Goal: Task Accomplishment & Management: Manage account settings

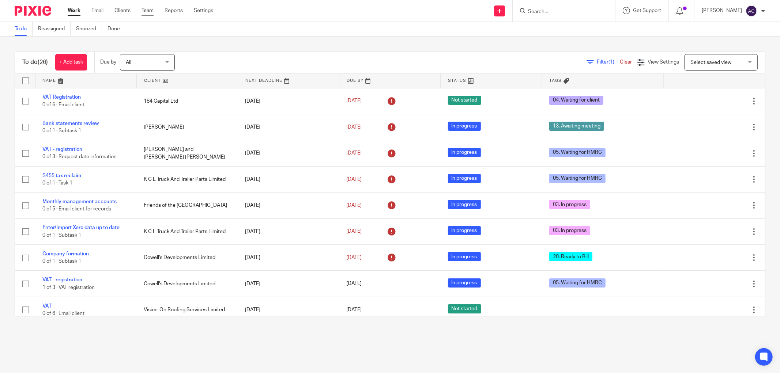
click at [152, 12] on link "Team" at bounding box center [148, 10] width 12 height 7
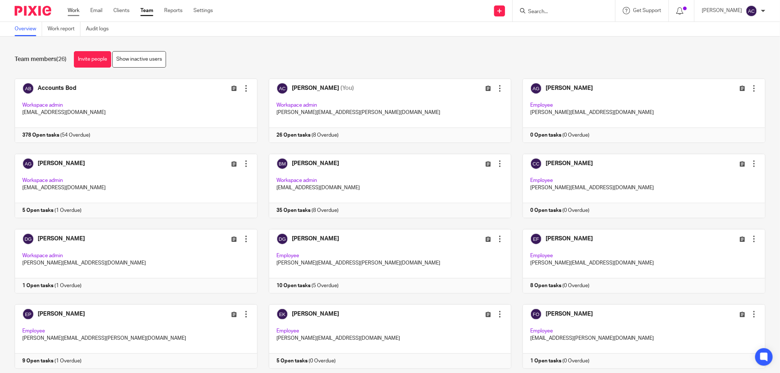
click at [75, 12] on link "Work" at bounding box center [74, 10] width 12 height 7
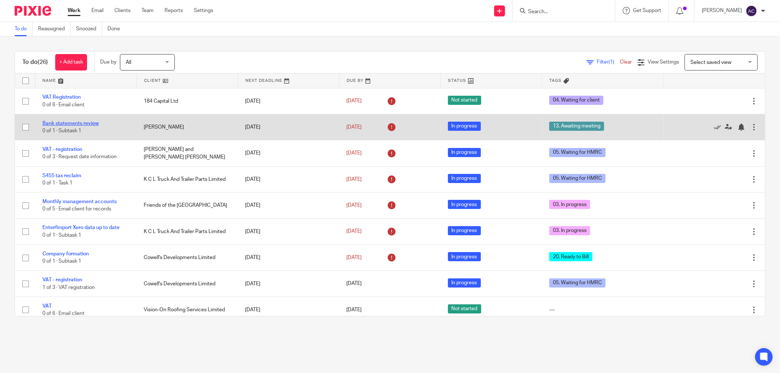
click at [83, 123] on link "Bank statements review" at bounding box center [70, 123] width 56 height 5
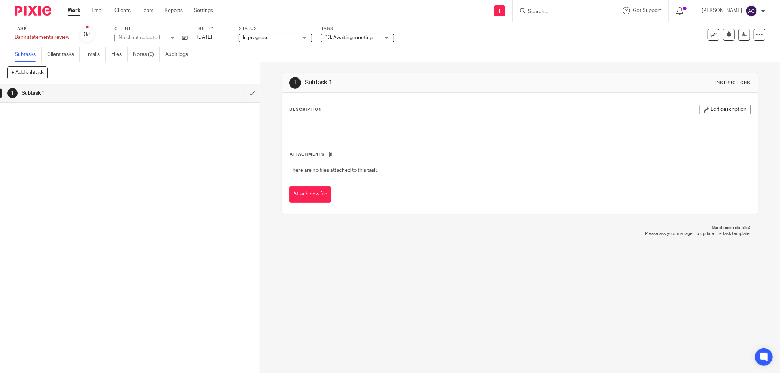
click at [362, 38] on span "13. Awaiting meeting" at bounding box center [349, 37] width 48 height 5
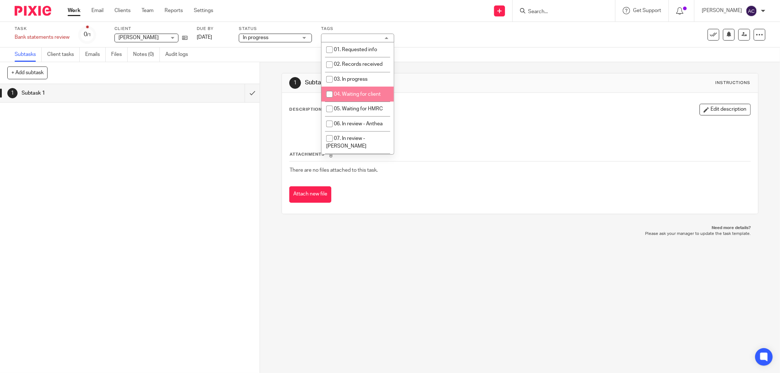
click at [340, 95] on span "04. Waiting for client" at bounding box center [357, 94] width 47 height 5
checkbox input "true"
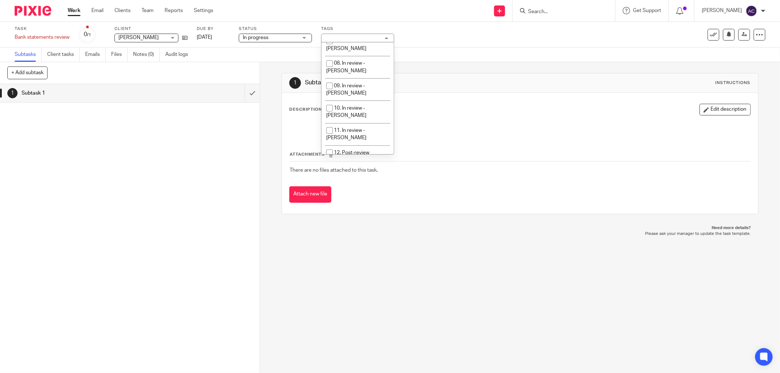
scroll to position [196, 0]
click at [333, 70] on input "checkbox" at bounding box center [330, 77] width 14 height 14
checkbox input "false"
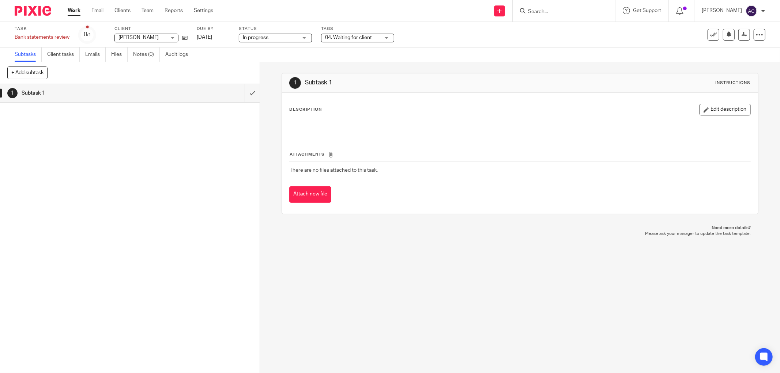
click at [72, 11] on link "Work" at bounding box center [74, 10] width 13 height 7
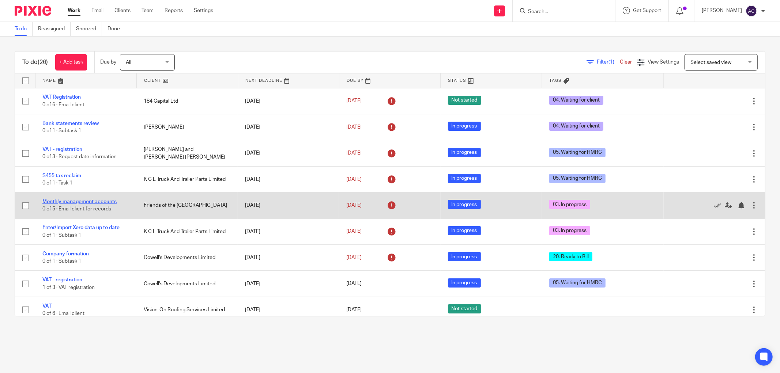
click at [103, 201] on link "Monthly management accounts" at bounding box center [79, 201] width 74 height 5
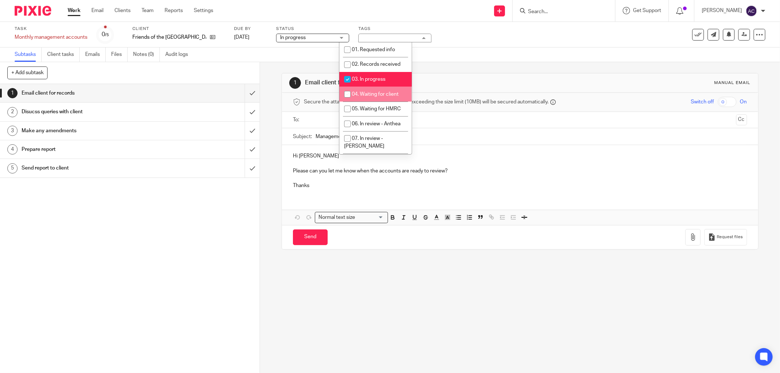
click at [373, 94] on span "04. Waiting for client" at bounding box center [375, 94] width 47 height 5
checkbox input "true"
click at [371, 74] on li "03. In progress" at bounding box center [375, 79] width 72 height 15
checkbox input "false"
click at [83, 11] on ul "Work Email Clients Team Reports Settings" at bounding box center [146, 10] width 157 height 7
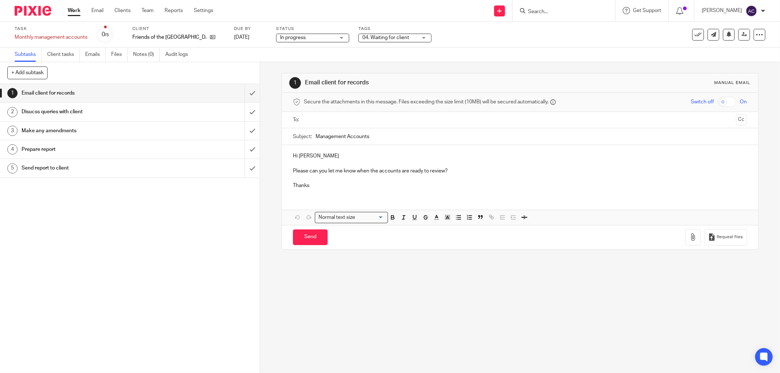
click at [78, 11] on link "Work" at bounding box center [74, 10] width 13 height 7
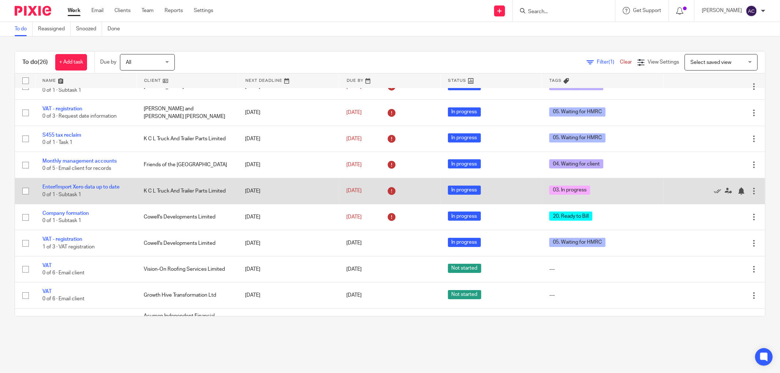
scroll to position [81, 0]
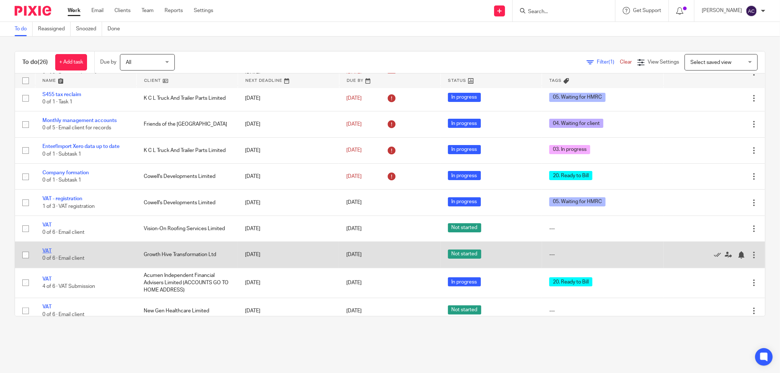
click at [45, 253] on link "VAT" at bounding box center [46, 251] width 9 height 5
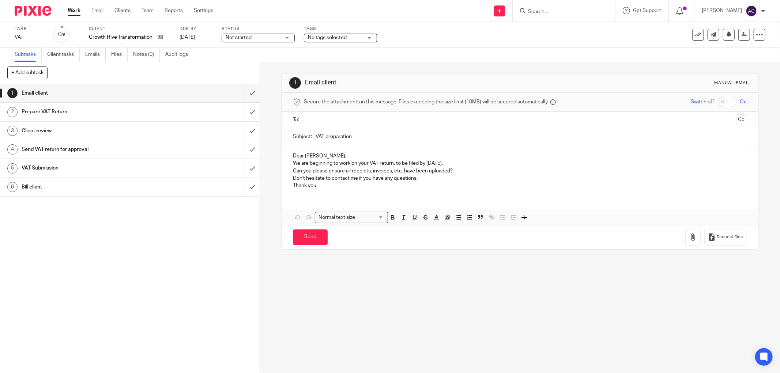
click at [262, 35] on span "Not started" at bounding box center [253, 38] width 55 height 8
click at [258, 61] on li "In progress" at bounding box center [258, 64] width 72 height 15
click at [336, 38] on span "No tags selected" at bounding box center [327, 37] width 39 height 5
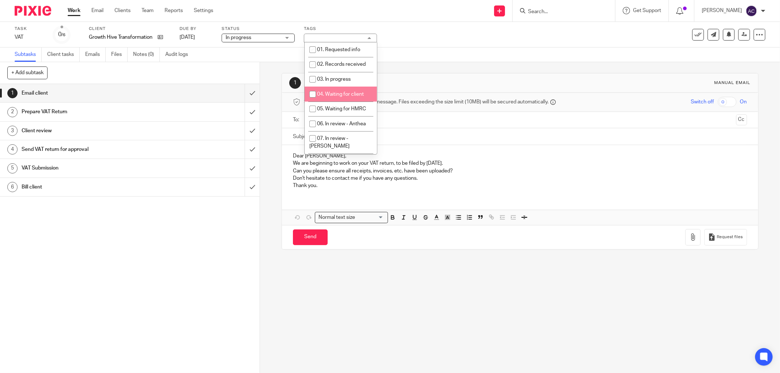
click at [335, 94] on span "04. Waiting for client" at bounding box center [340, 94] width 47 height 5
checkbox input "true"
click at [77, 11] on link "Work" at bounding box center [74, 10] width 13 height 7
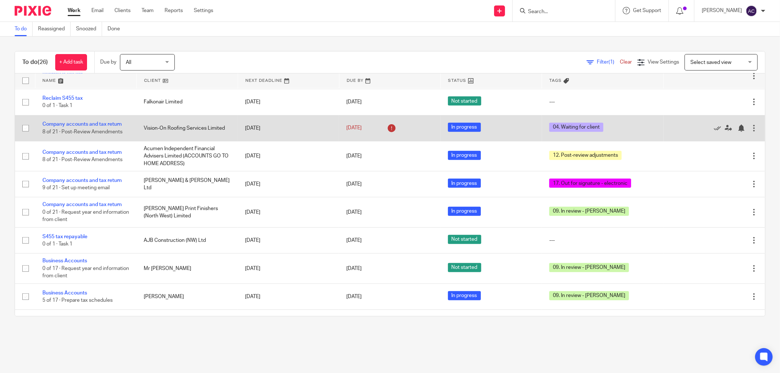
scroll to position [472, 0]
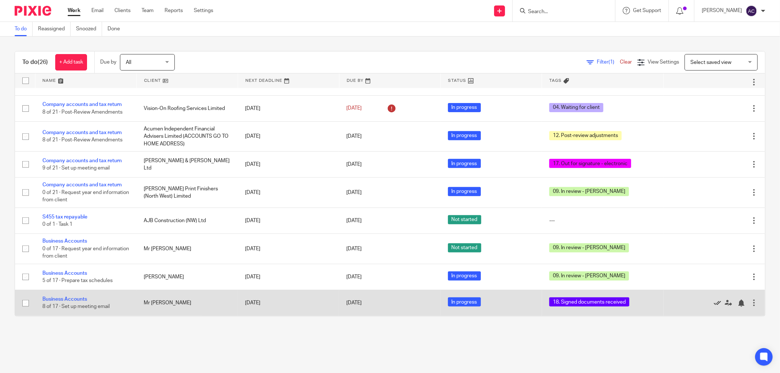
click at [714, 302] on icon at bounding box center [717, 303] width 7 height 7
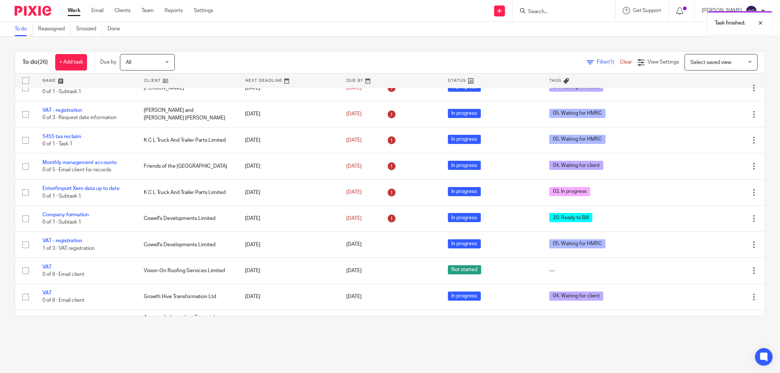
scroll to position [0, 0]
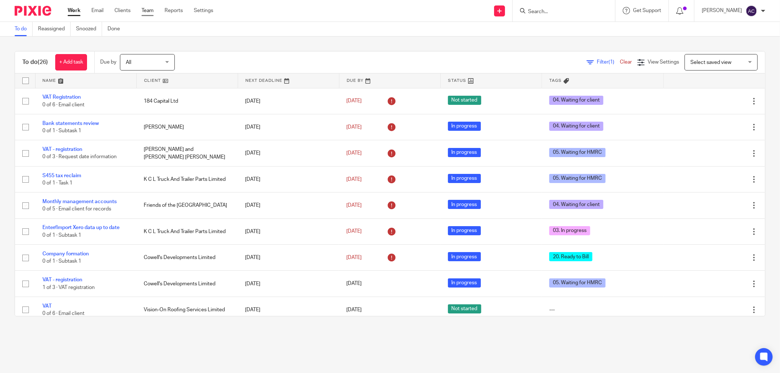
click at [152, 12] on link "Team" at bounding box center [148, 10] width 12 height 7
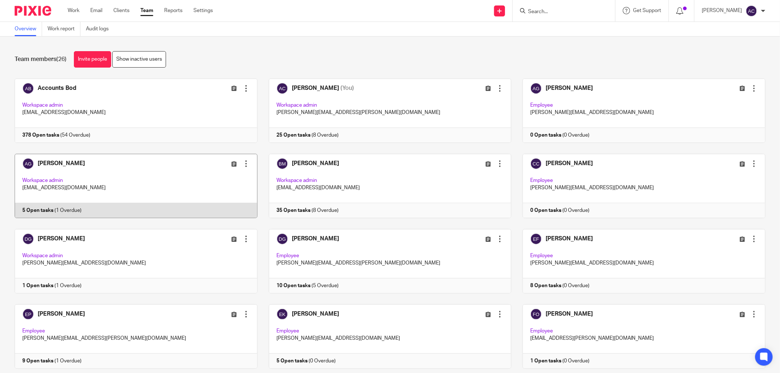
click at [35, 214] on link at bounding box center [130, 186] width 254 height 64
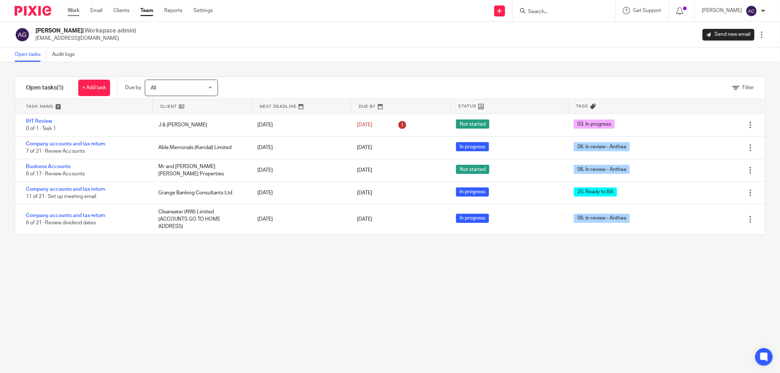
click at [76, 14] on link "Work" at bounding box center [74, 10] width 12 height 7
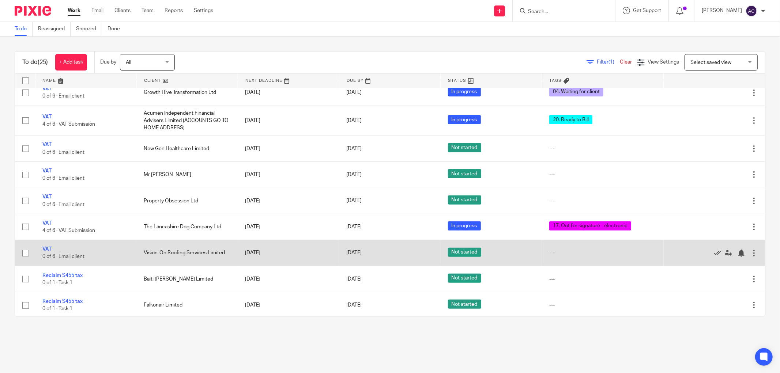
scroll to position [41, 0]
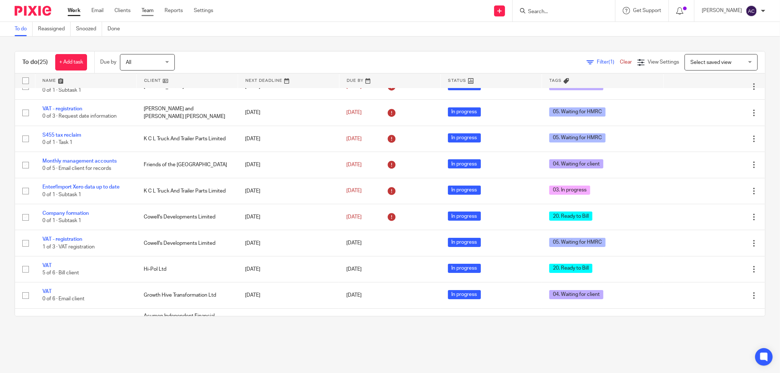
click at [149, 11] on link "Team" at bounding box center [148, 10] width 12 height 7
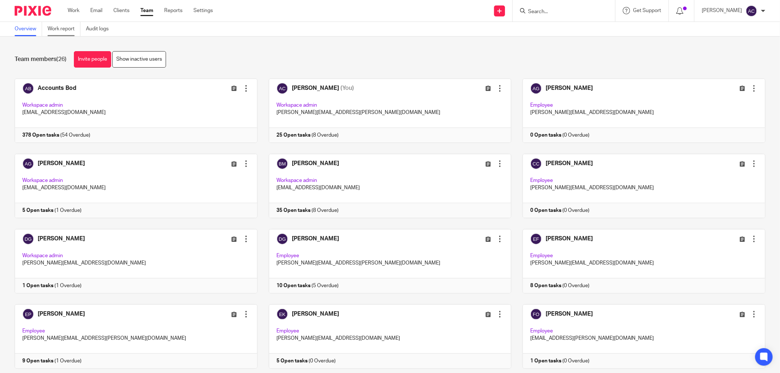
click at [69, 28] on link "Work report" at bounding box center [64, 29] width 33 height 14
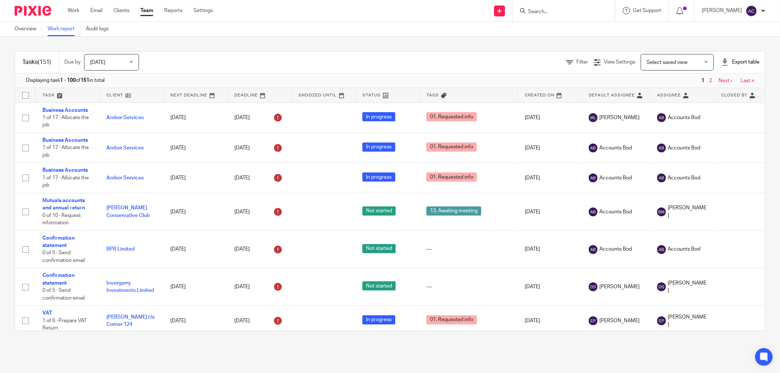
click at [729, 62] on div "Export table" at bounding box center [740, 62] width 38 height 7
click at [723, 79] on link "CSV format" at bounding box center [713, 78] width 27 height 5
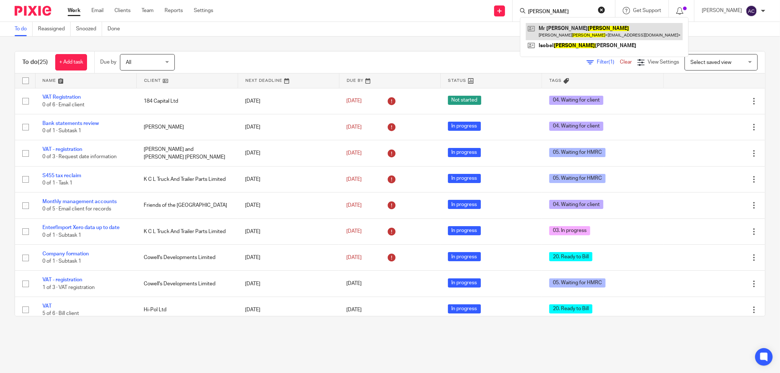
type input "dunn"
click at [558, 33] on link at bounding box center [604, 31] width 157 height 17
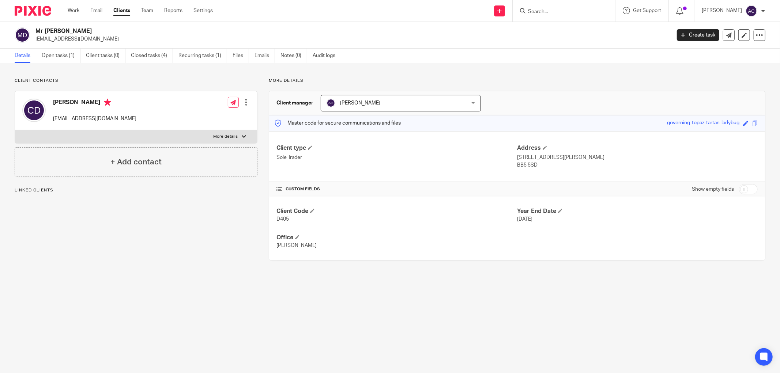
click at [63, 54] on link "Open tasks (1)" at bounding box center [61, 56] width 39 height 14
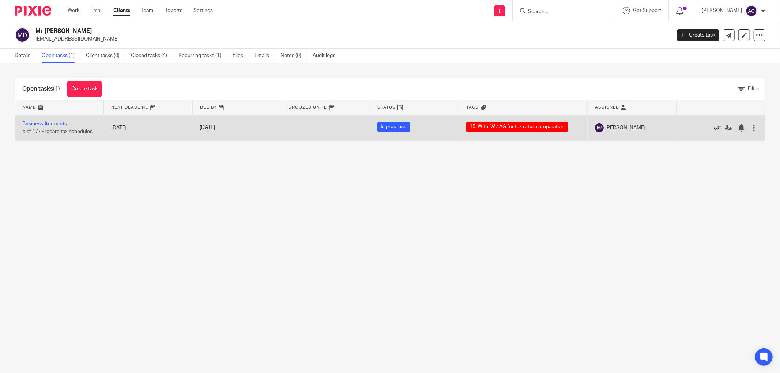
click at [714, 128] on icon at bounding box center [717, 127] width 7 height 7
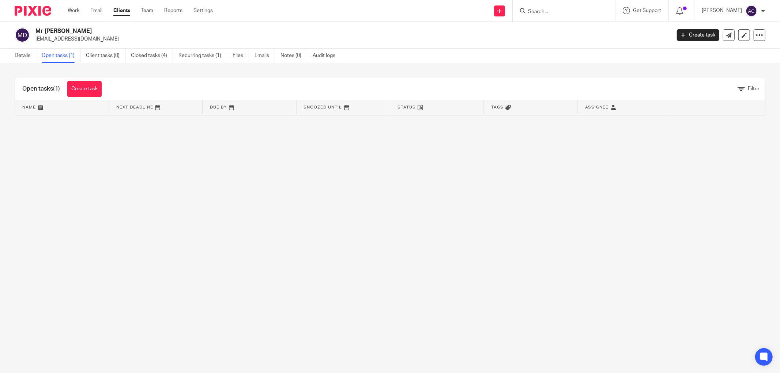
click at [541, 13] on input "Search" at bounding box center [560, 12] width 66 height 7
click at [562, 11] on input "Search" at bounding box center [560, 12] width 66 height 7
type input "dunn"
click button "submit" at bounding box center [0, 0] width 0 height 0
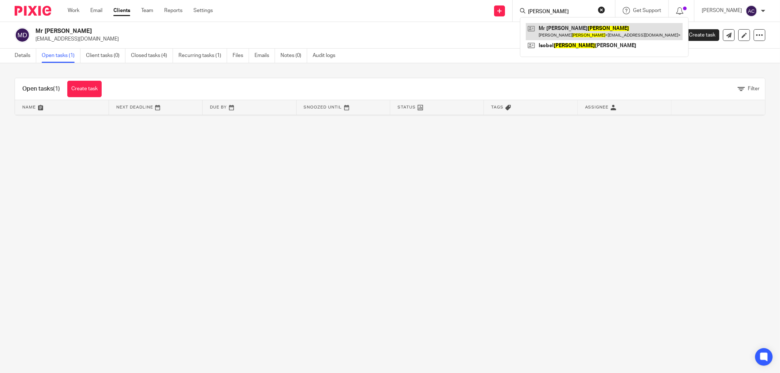
click at [560, 36] on link at bounding box center [604, 31] width 157 height 17
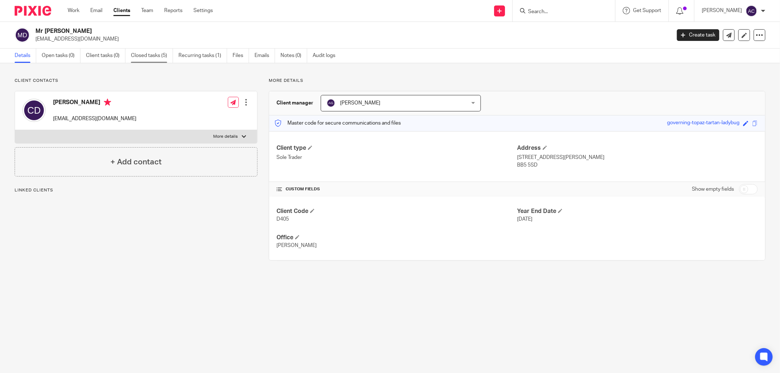
click at [155, 57] on link "Closed tasks (5)" at bounding box center [152, 56] width 42 height 14
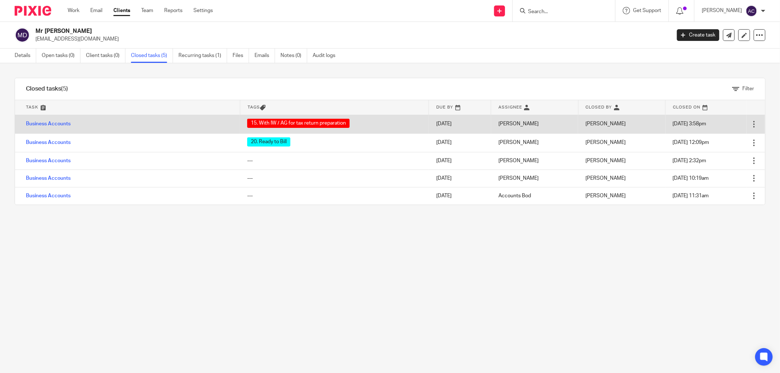
click at [750, 122] on div at bounding box center [753, 124] width 7 height 7
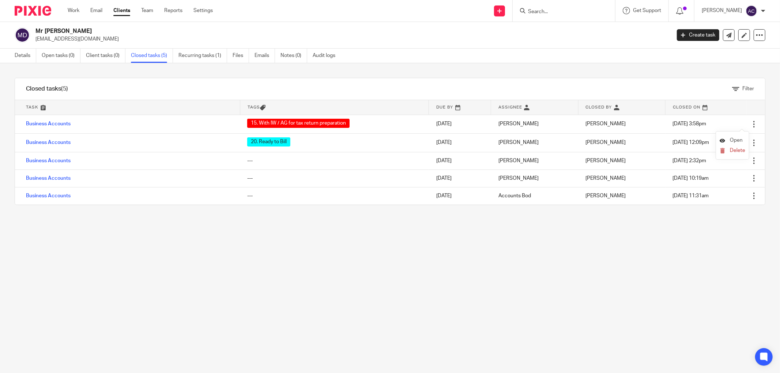
click at [735, 141] on span "Open" at bounding box center [736, 140] width 13 height 5
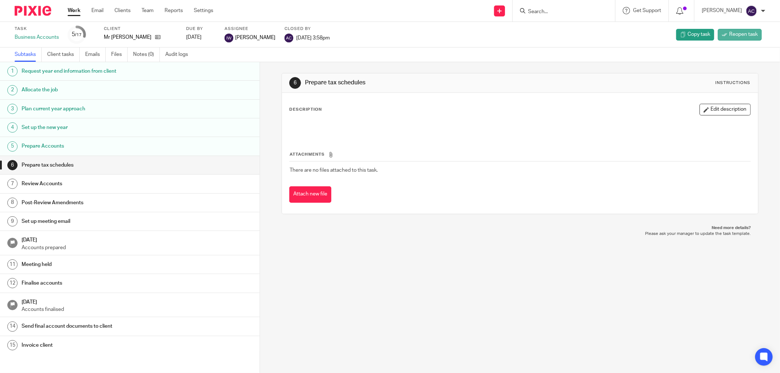
click at [722, 37] on icon at bounding box center [724, 34] width 5 height 5
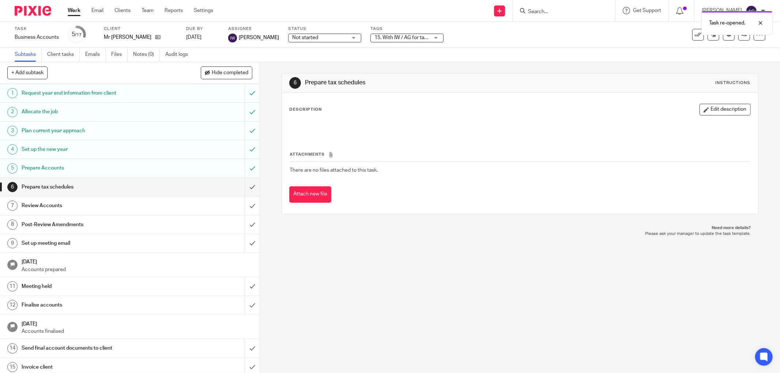
click at [378, 39] on span "15. With IW / AG for tax return preparation" at bounding box center [421, 37] width 95 height 5
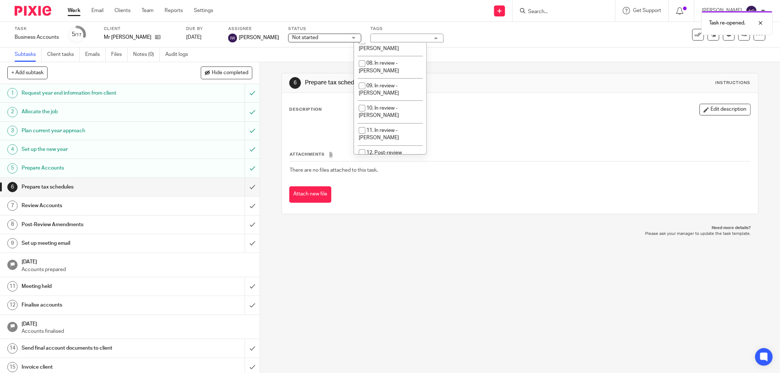
scroll to position [196, 0]
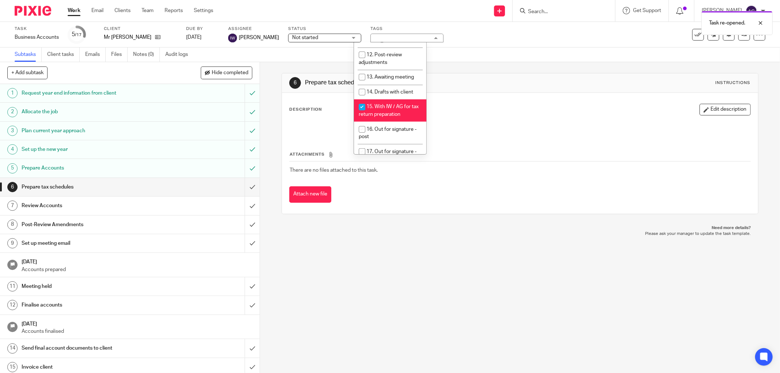
click at [371, 99] on li "15. With IW / AG for tax return preparation" at bounding box center [390, 110] width 72 height 22
checkbox input "false"
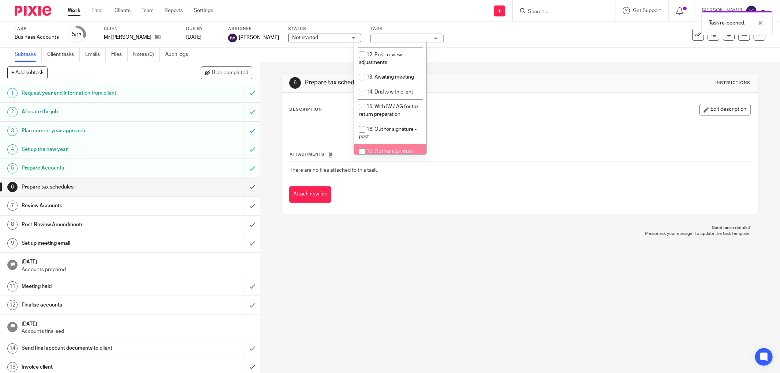
scroll to position [294, 0]
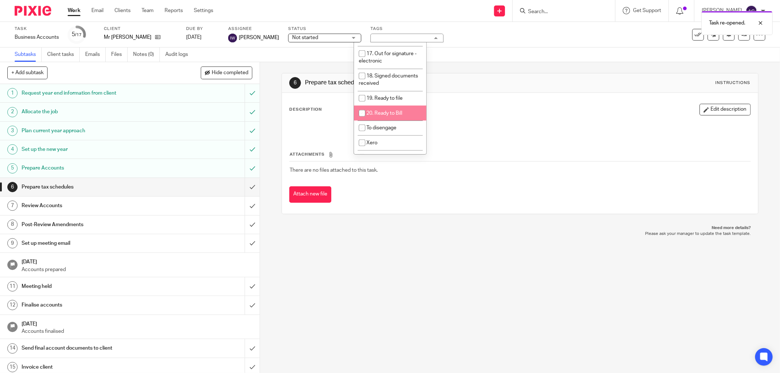
click at [361, 106] on input "checkbox" at bounding box center [362, 113] width 14 height 14
checkbox input "true"
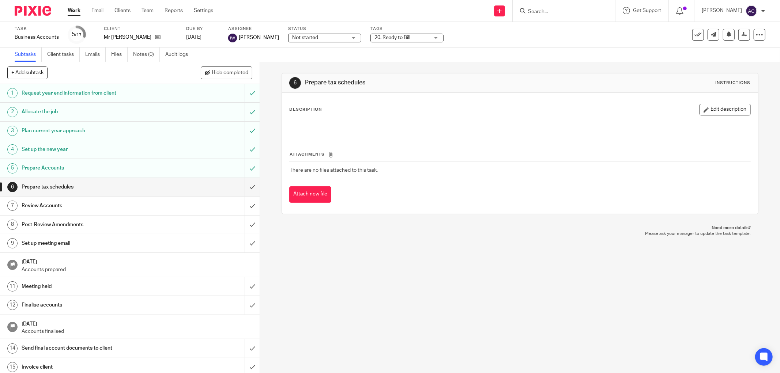
click at [457, 50] on div "Subtasks Client tasks Emails Files Notes (0) Audit logs" at bounding box center [390, 55] width 780 height 15
click at [293, 38] on span "Not started" at bounding box center [305, 37] width 26 height 5
click at [291, 64] on span "In progress" at bounding box center [289, 64] width 26 height 5
click at [490, 39] on div "Task Business Accounts Save Business Accounts 5 /17 Client Mr C A Dunn Due by 3…" at bounding box center [328, 35] width 626 height 18
click at [738, 38] on link at bounding box center [744, 35] width 12 height 12
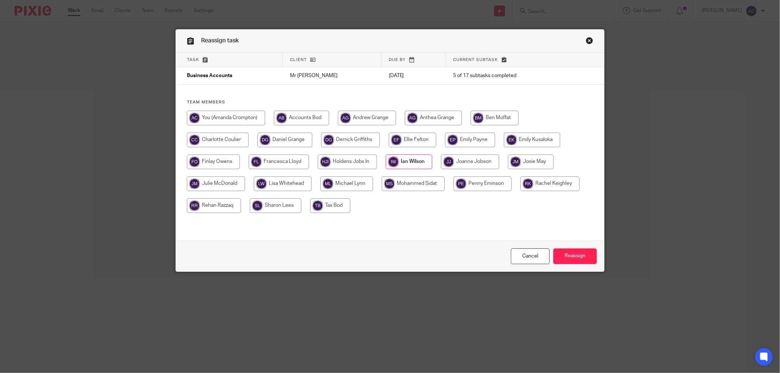
click at [222, 184] on input "radio" at bounding box center [216, 184] width 58 height 15
radio input "true"
click at [563, 251] on input "Reassign" at bounding box center [575, 257] width 44 height 16
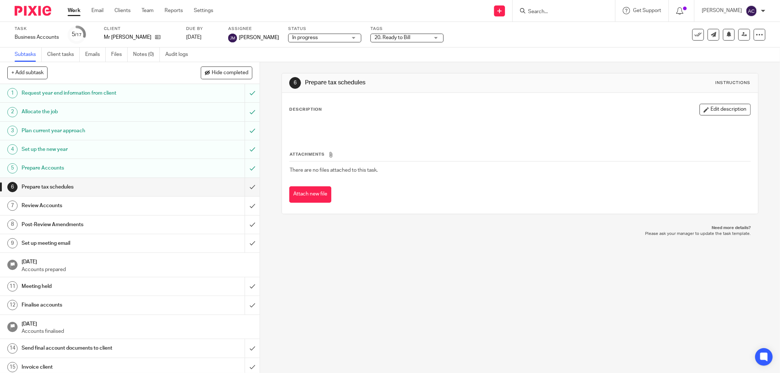
click at [544, 12] on input "Search" at bounding box center [560, 12] width 66 height 7
type input "j"
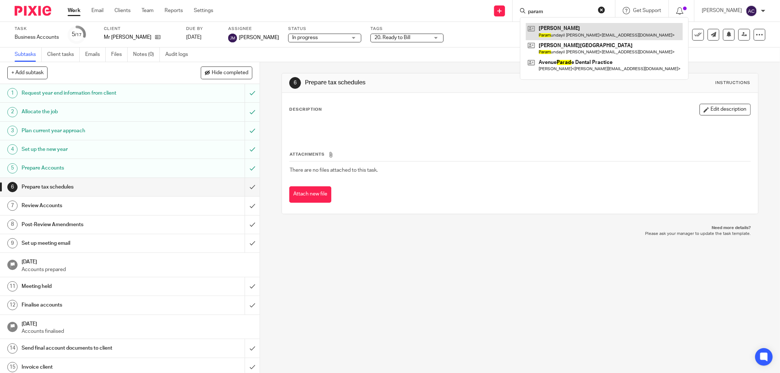
type input "param"
click at [555, 30] on link at bounding box center [604, 31] width 157 height 17
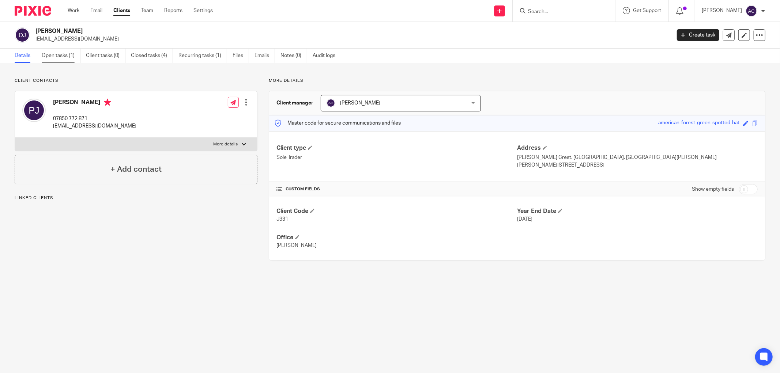
click at [69, 53] on link "Open tasks (1)" at bounding box center [61, 56] width 39 height 14
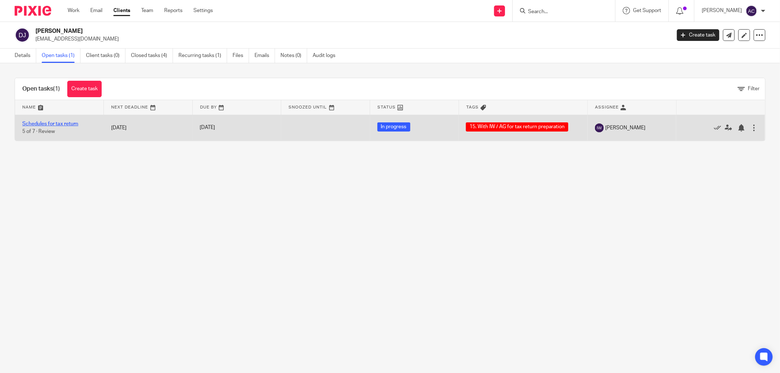
click at [63, 125] on link "Schedules for tax return" at bounding box center [50, 123] width 56 height 5
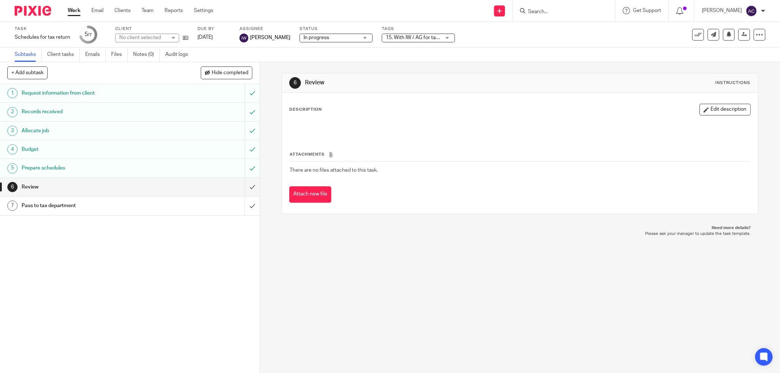
click at [408, 36] on span "15. With IW / AG for tax return preparation" at bounding box center [433, 37] width 95 height 5
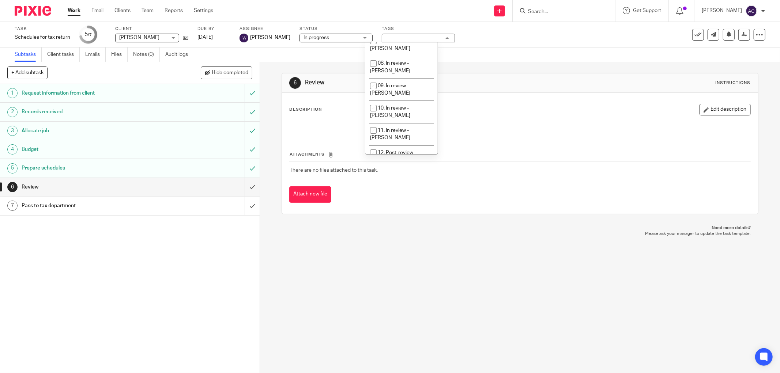
scroll to position [196, 0]
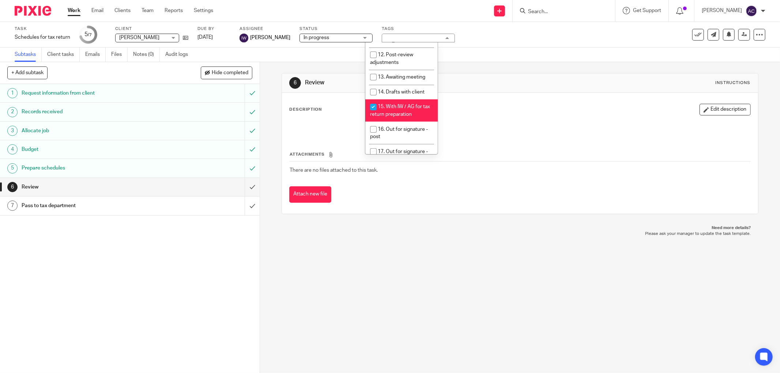
click at [392, 104] on span "15. With IW / AG for tax return preparation" at bounding box center [400, 110] width 60 height 13
checkbox input "false"
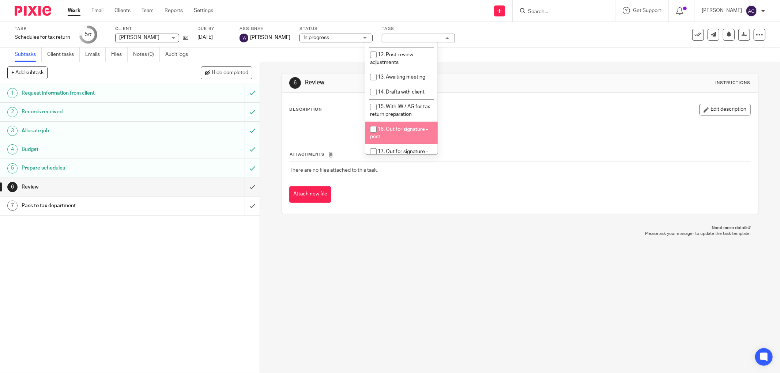
scroll to position [294, 0]
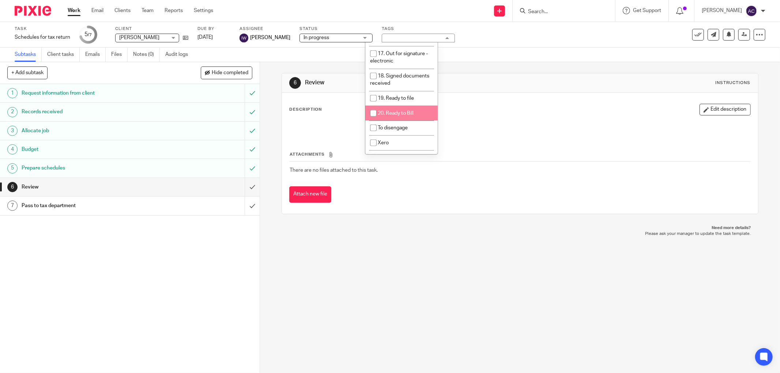
click at [404, 111] on span "20. Ready to Bill" at bounding box center [396, 113] width 36 height 5
checkbox input "true"
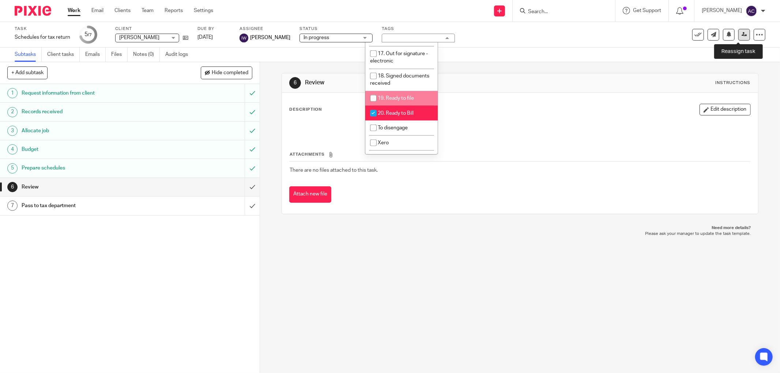
click at [742, 35] on icon at bounding box center [744, 34] width 5 height 5
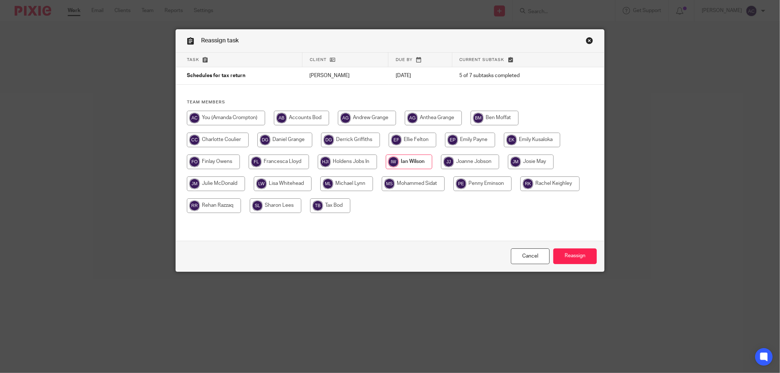
click at [431, 118] on input "radio" at bounding box center [433, 118] width 57 height 15
radio input "true"
click at [582, 261] on input "Reassign" at bounding box center [575, 257] width 44 height 16
